Goal: Check status: Check status

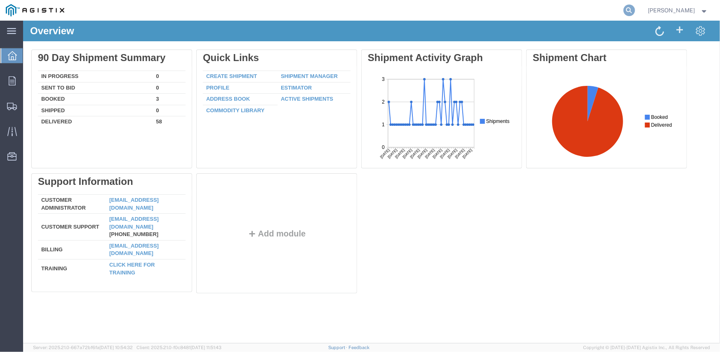
click at [631, 8] on icon at bounding box center [629, 11] width 12 height 12
paste input "57112956"
type input "57112956"
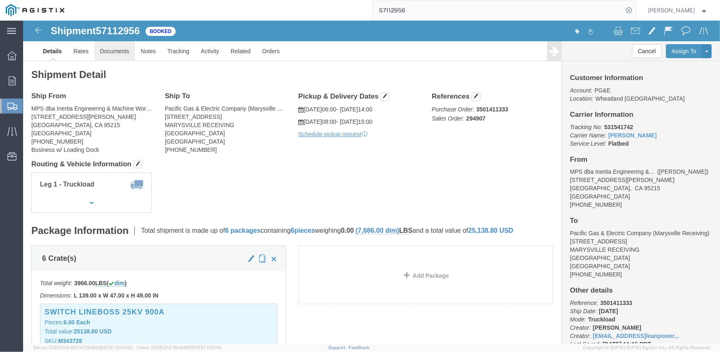
click link "Documents"
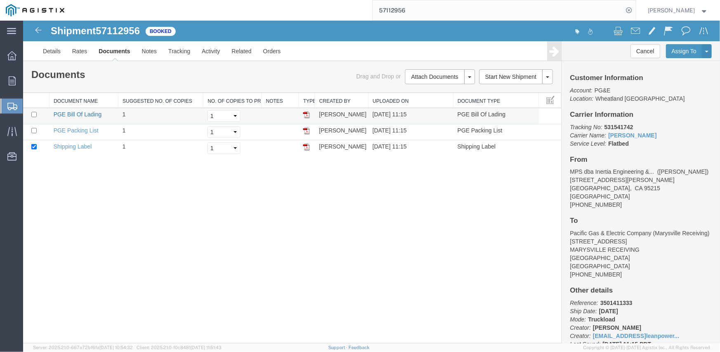
click at [79, 111] on link "PGE Bill Of Lading" at bounding box center [77, 113] width 48 height 7
click at [180, 56] on link "Tracking" at bounding box center [178, 51] width 33 height 20
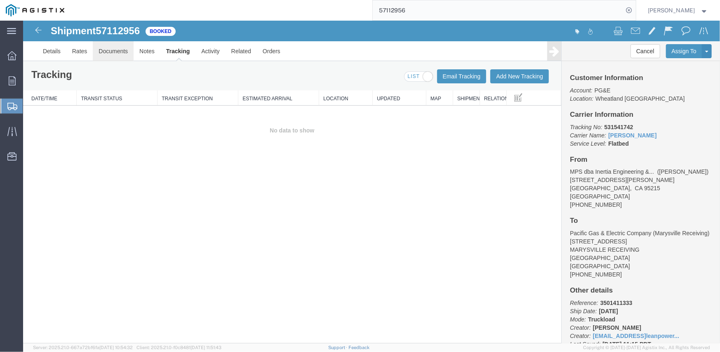
click at [105, 50] on link "Documents" at bounding box center [112, 51] width 41 height 20
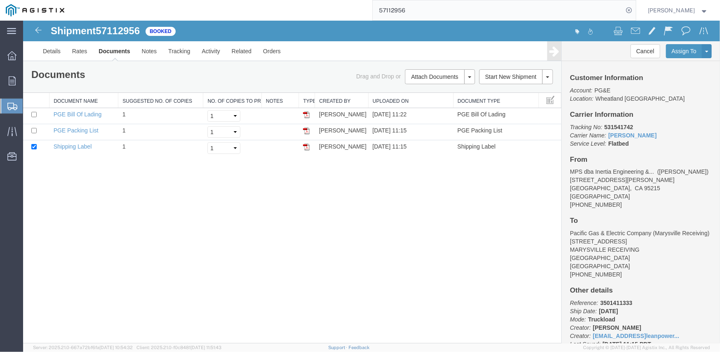
click at [361, 234] on div "Shipment 57112956 3 of 3 Booked Details Rates Documents Notes Tracking Activity…" at bounding box center [371, 181] width 697 height 322
drag, startPoint x: 68, startPoint y: 113, endPoint x: 92, endPoint y: 126, distance: 27.5
click at [68, 113] on link "PGE Bill Of Lading" at bounding box center [77, 113] width 48 height 7
